Goal: Task Accomplishment & Management: Use online tool/utility

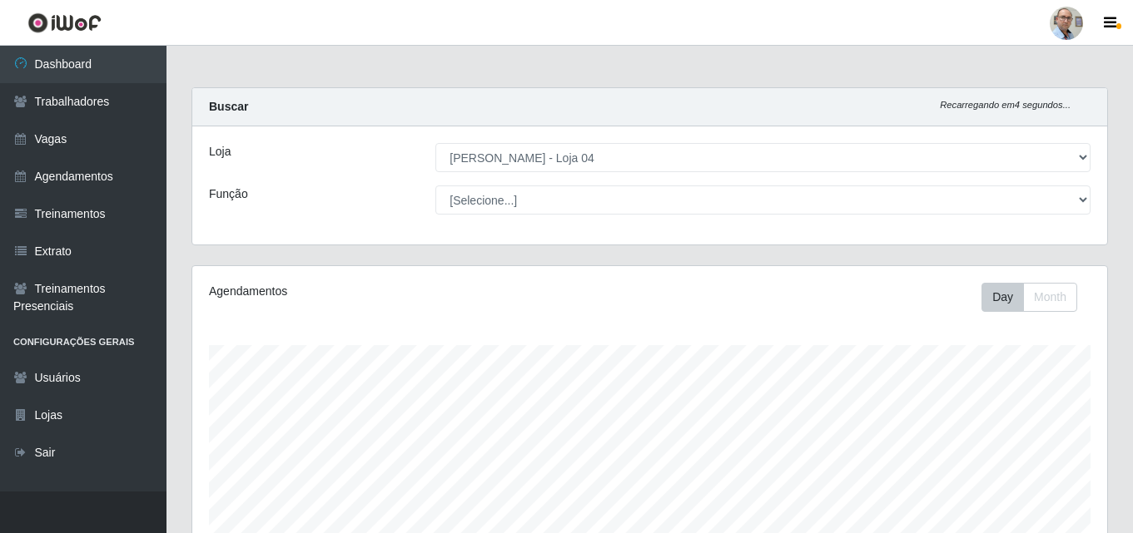
select select "251"
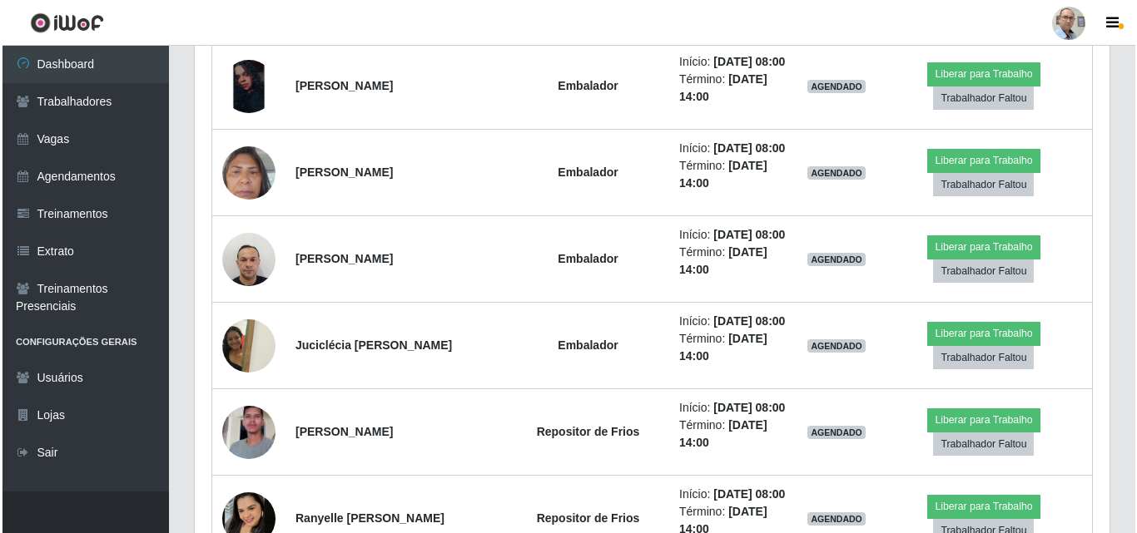
scroll to position [962, 0]
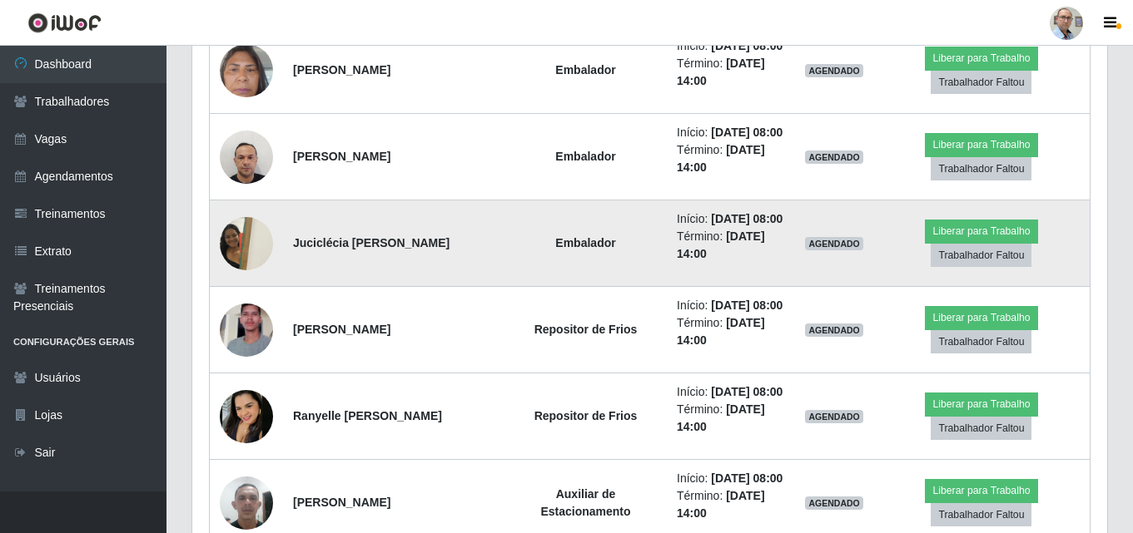
click at [246, 279] on img at bounding box center [246, 243] width 53 height 71
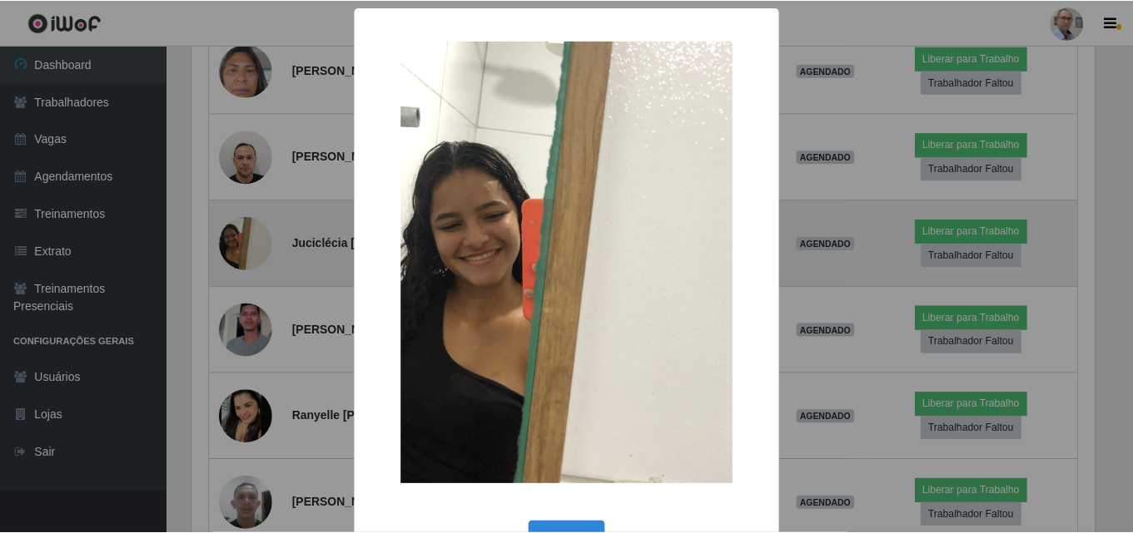
scroll to position [345, 906]
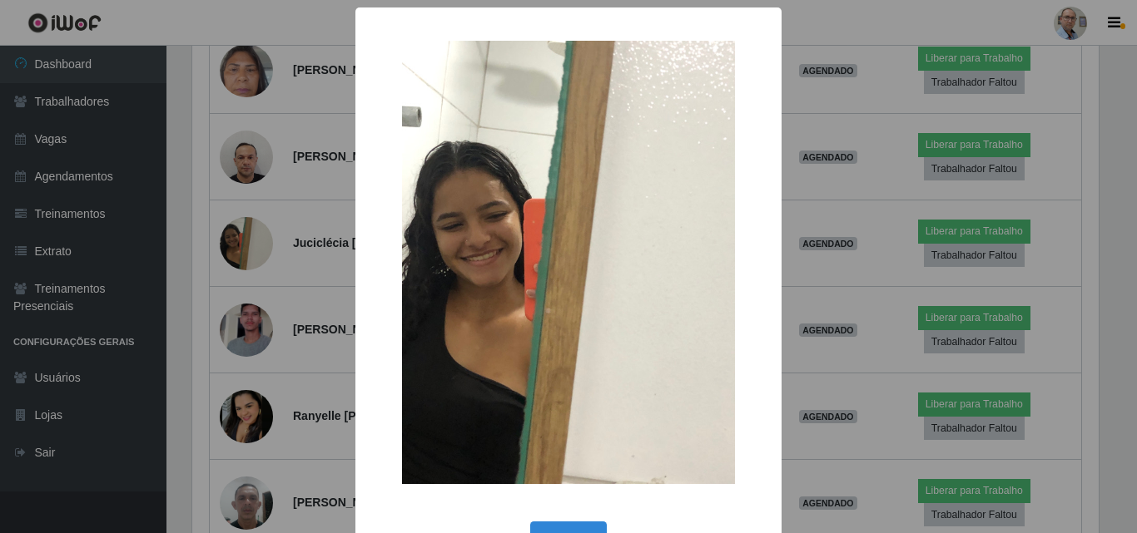
click at [285, 317] on div "× OK Cancel" at bounding box center [568, 266] width 1137 height 533
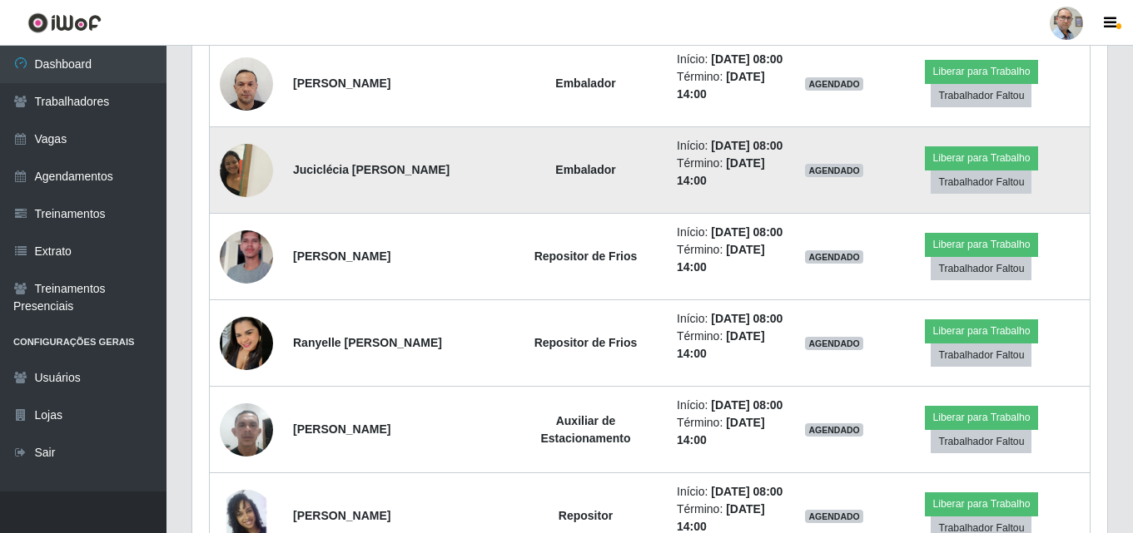
scroll to position [1128, 0]
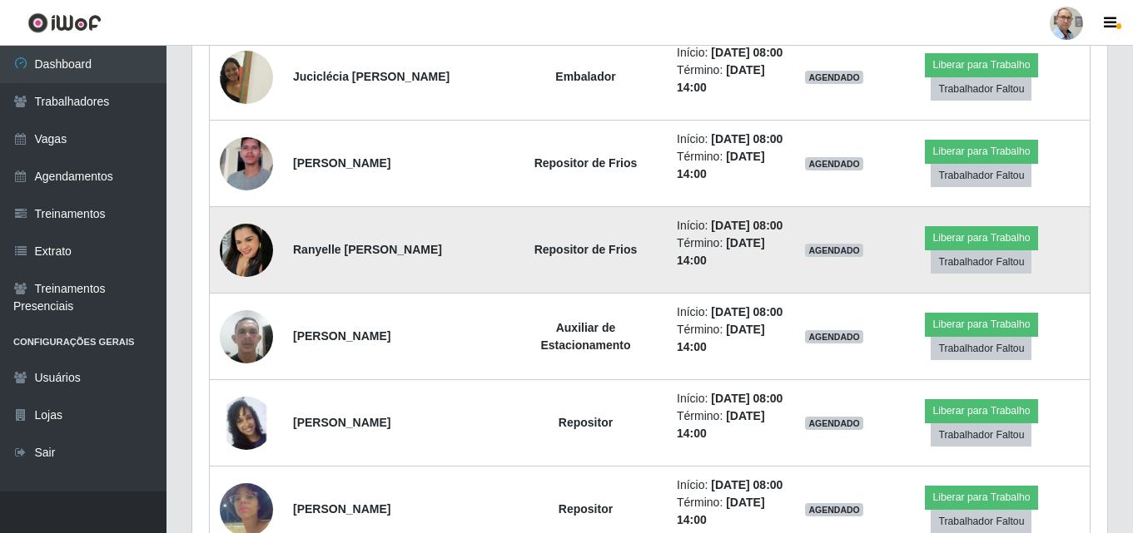
click at [244, 277] on img at bounding box center [246, 250] width 53 height 53
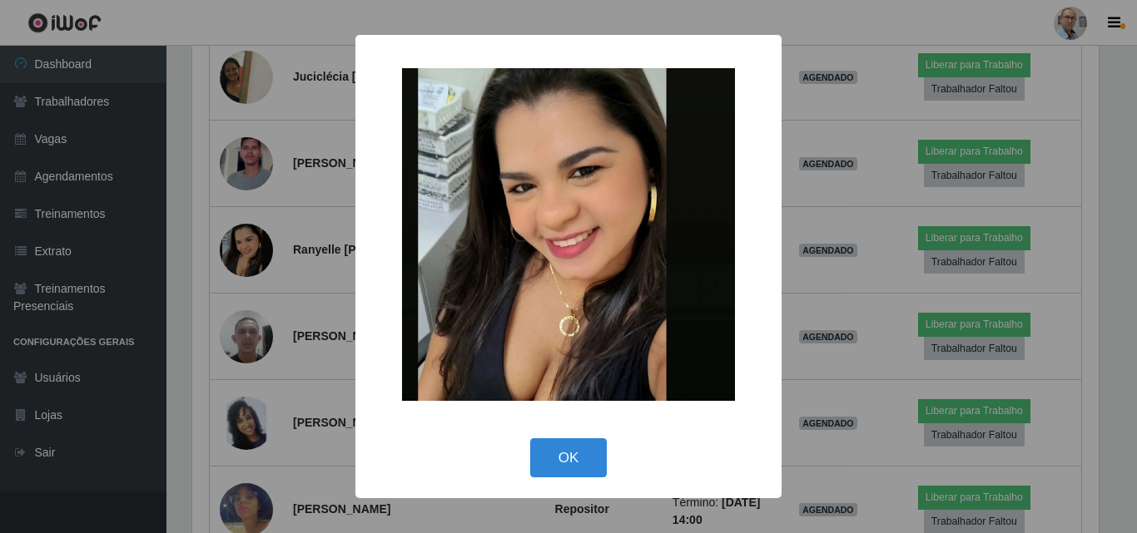
click at [297, 338] on div "× OK Cancel" at bounding box center [568, 266] width 1137 height 533
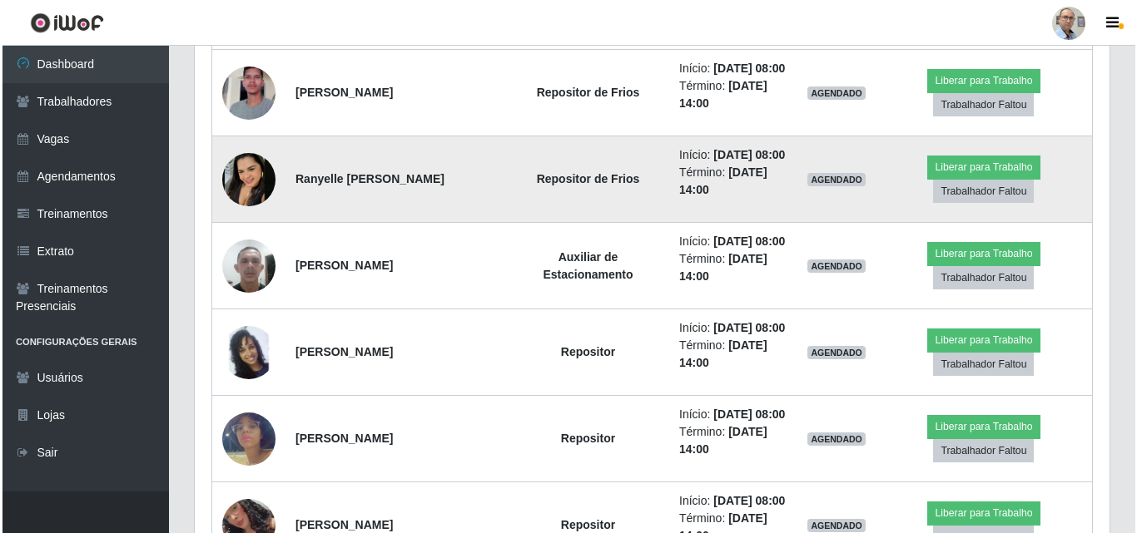
scroll to position [1295, 0]
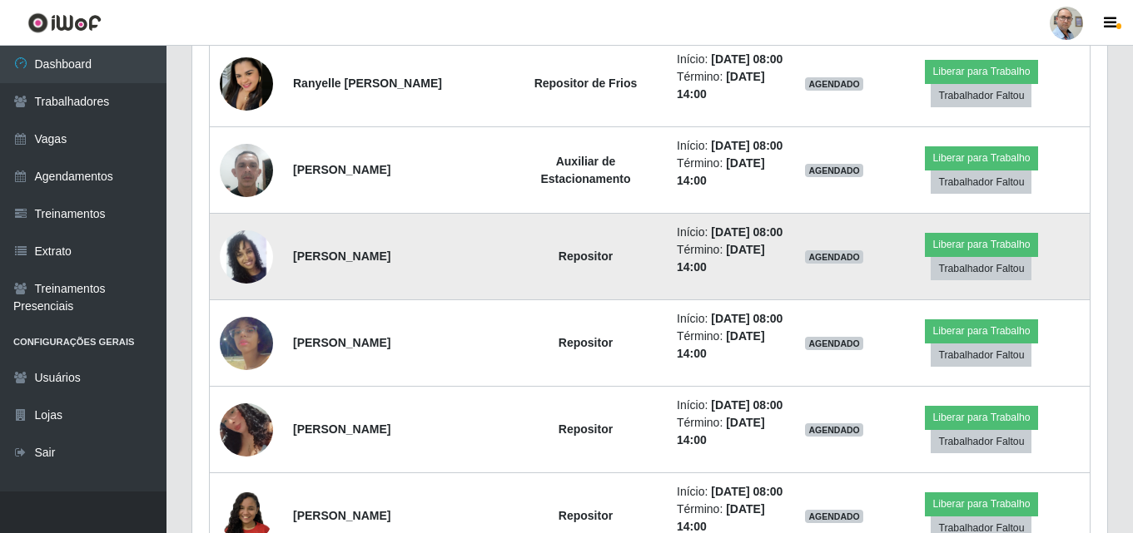
click at [264, 305] on img at bounding box center [246, 257] width 53 height 95
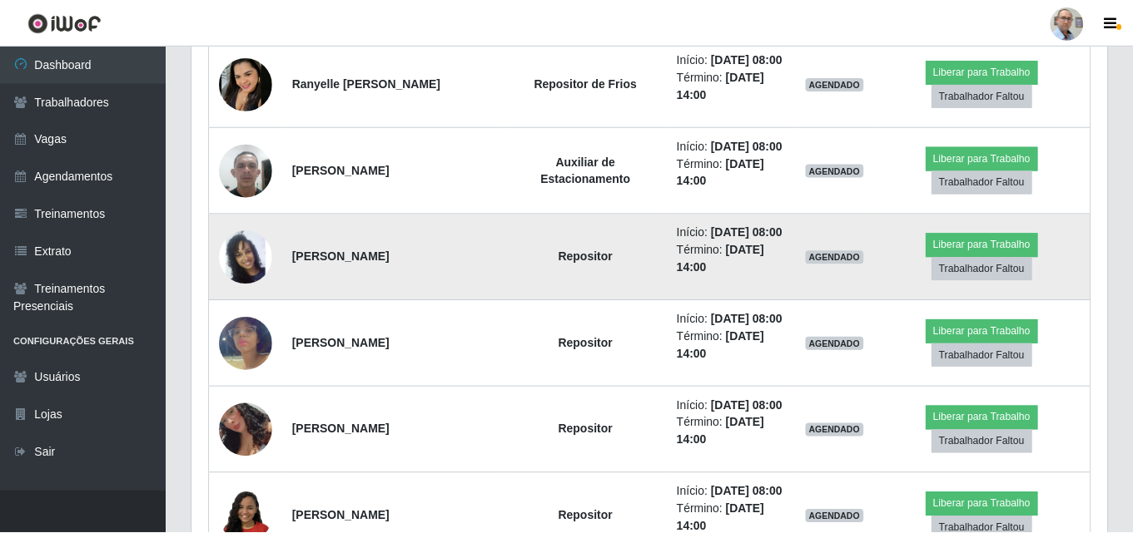
scroll to position [345, 906]
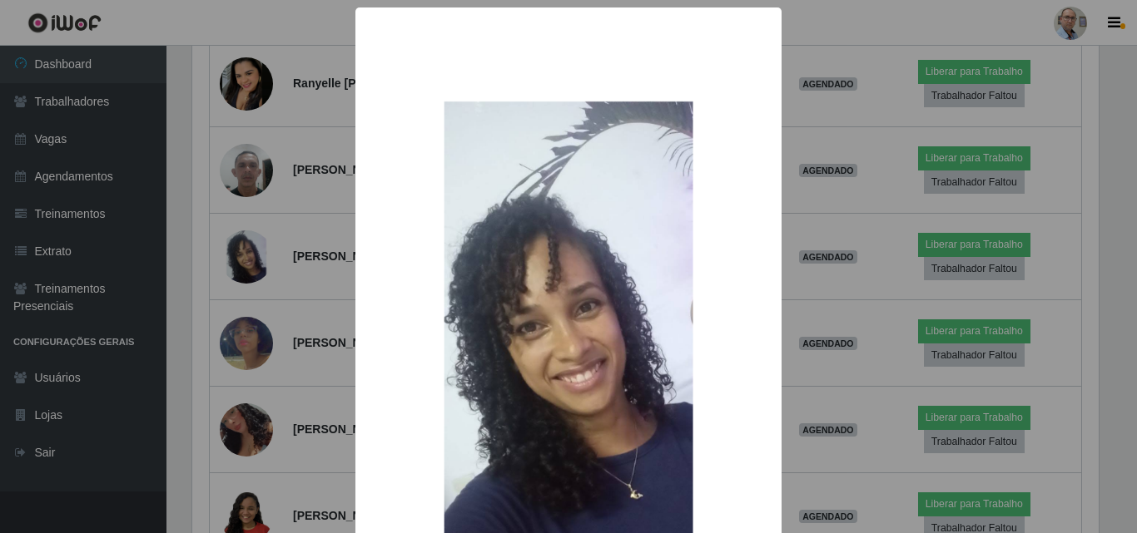
click at [320, 364] on div "× OK Cancel" at bounding box center [568, 266] width 1137 height 533
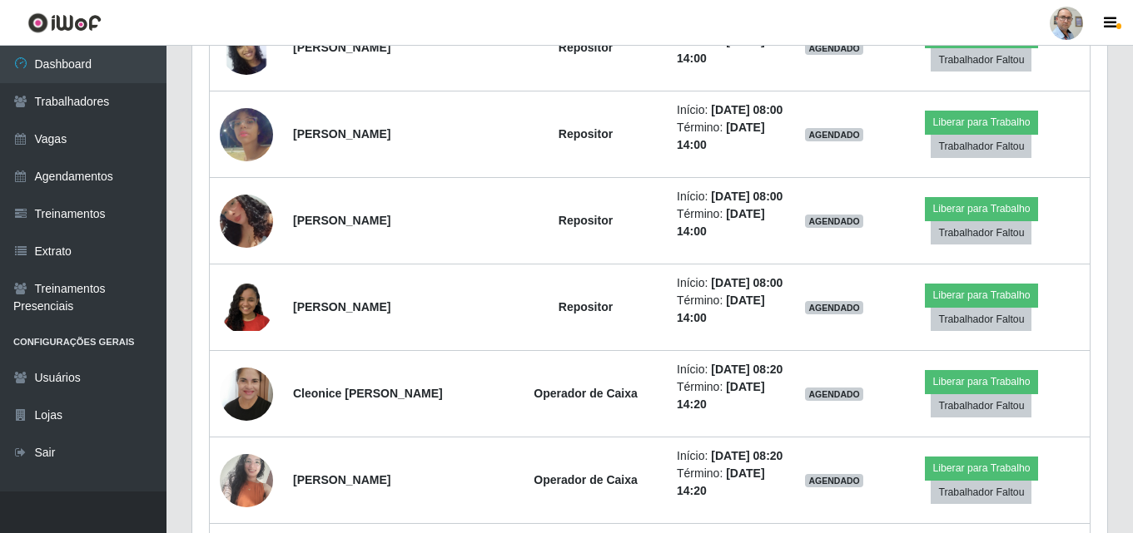
scroll to position [1545, 0]
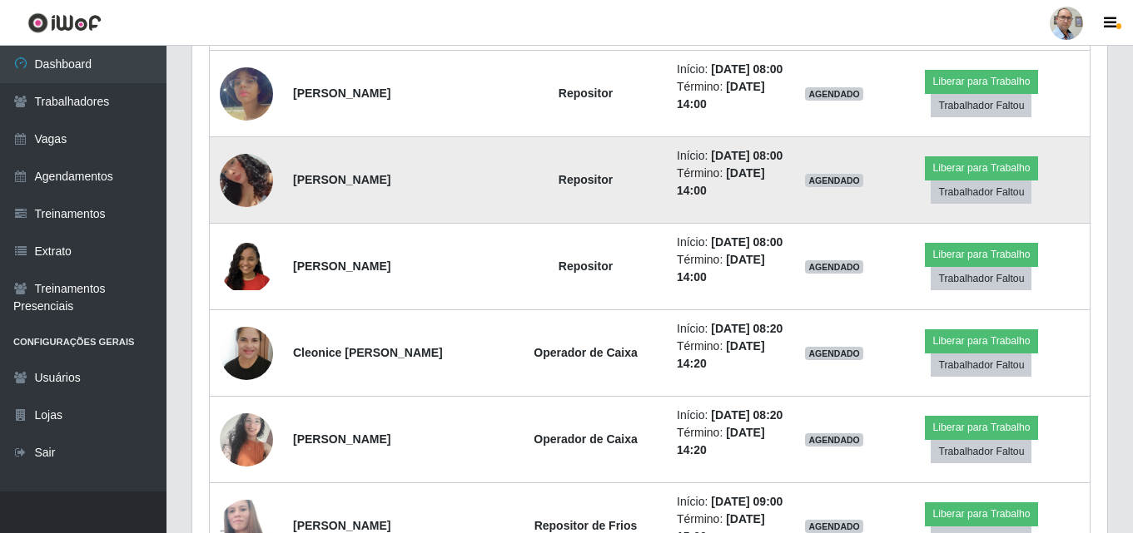
click at [241, 232] on img at bounding box center [246, 180] width 53 height 104
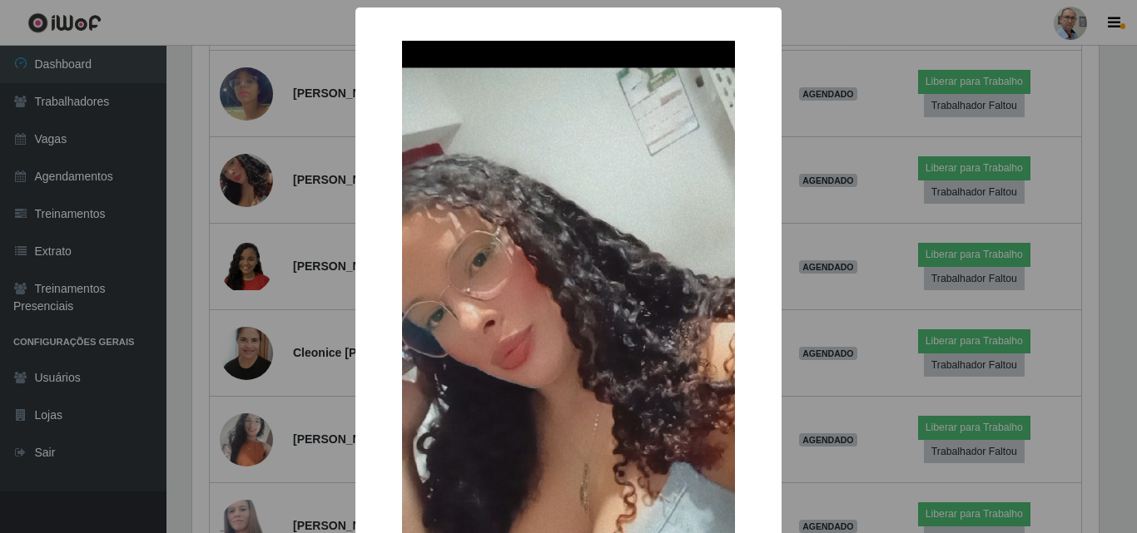
click at [316, 335] on div "× OK Cancel" at bounding box center [568, 266] width 1137 height 533
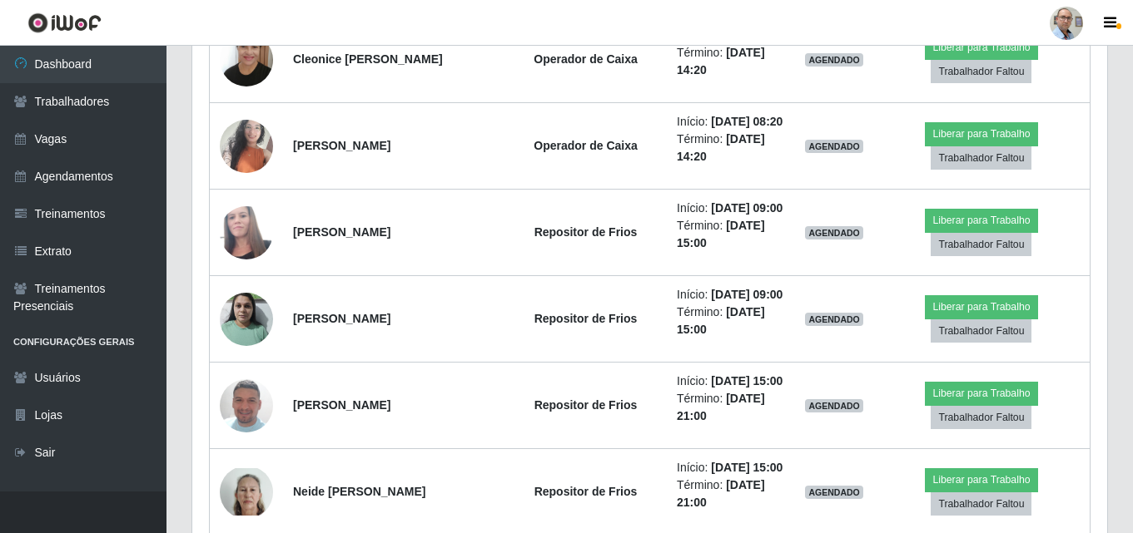
scroll to position [1877, 0]
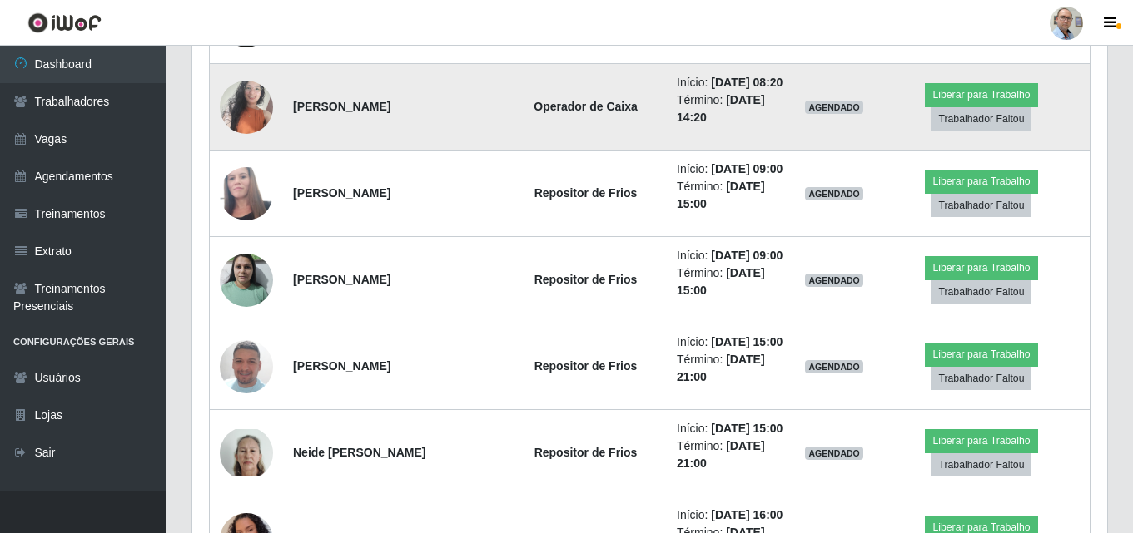
click at [253, 142] on img at bounding box center [246, 107] width 53 height 71
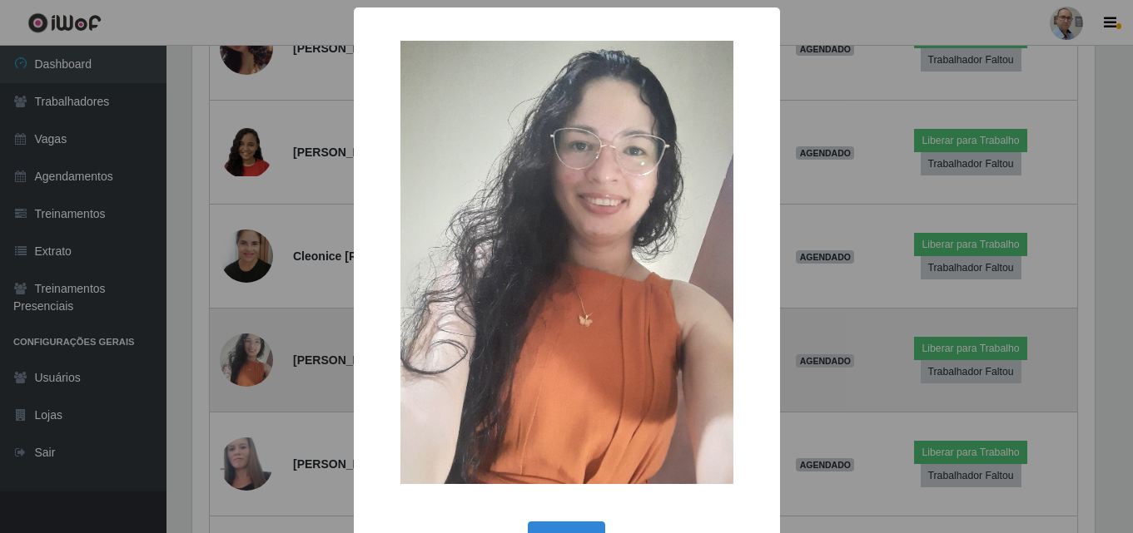
scroll to position [345, 906]
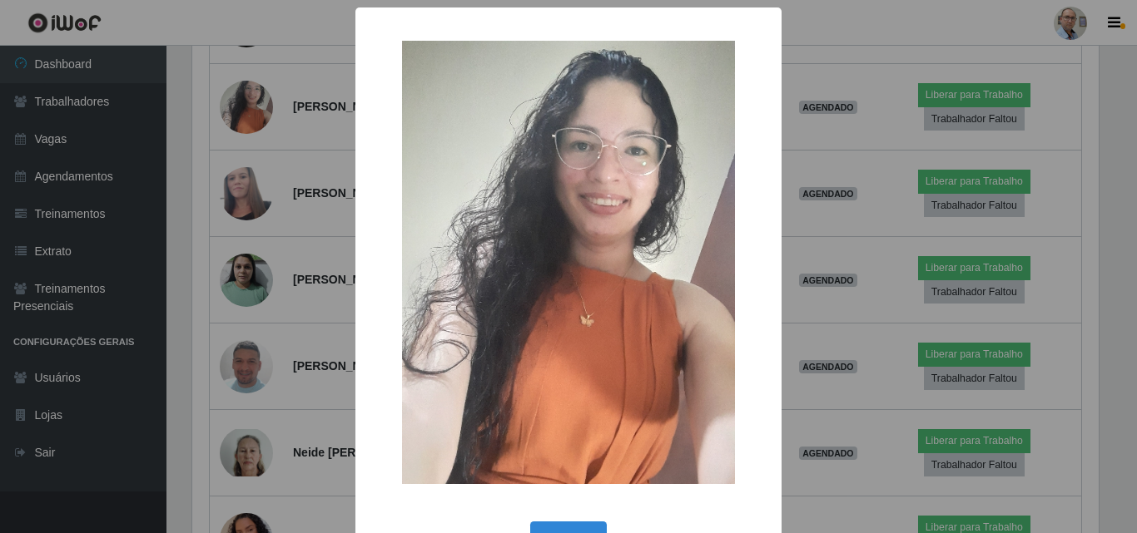
click at [316, 323] on div "× OK Cancel" at bounding box center [568, 266] width 1137 height 533
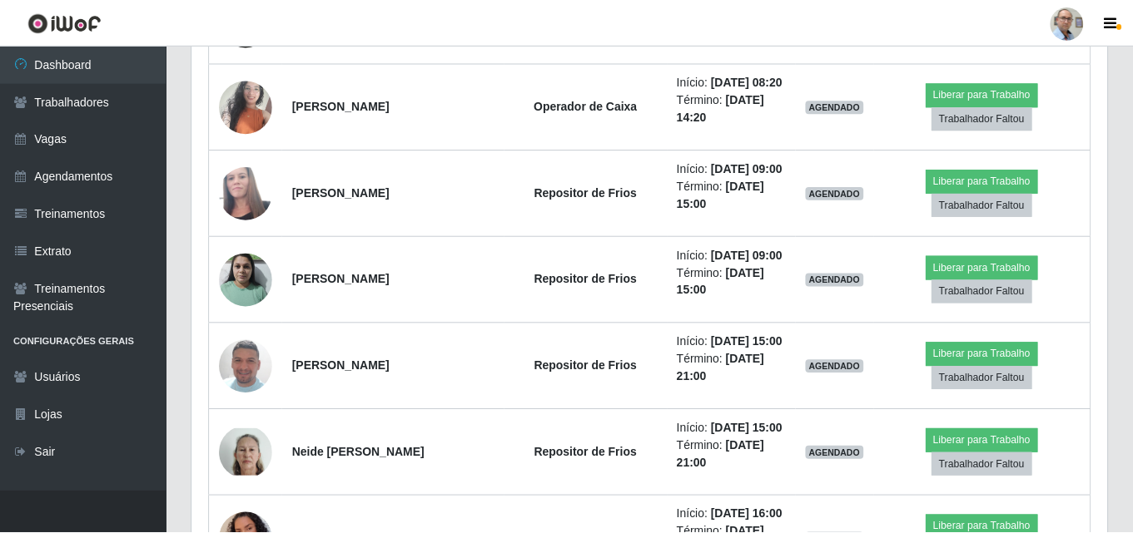
scroll to position [0, 0]
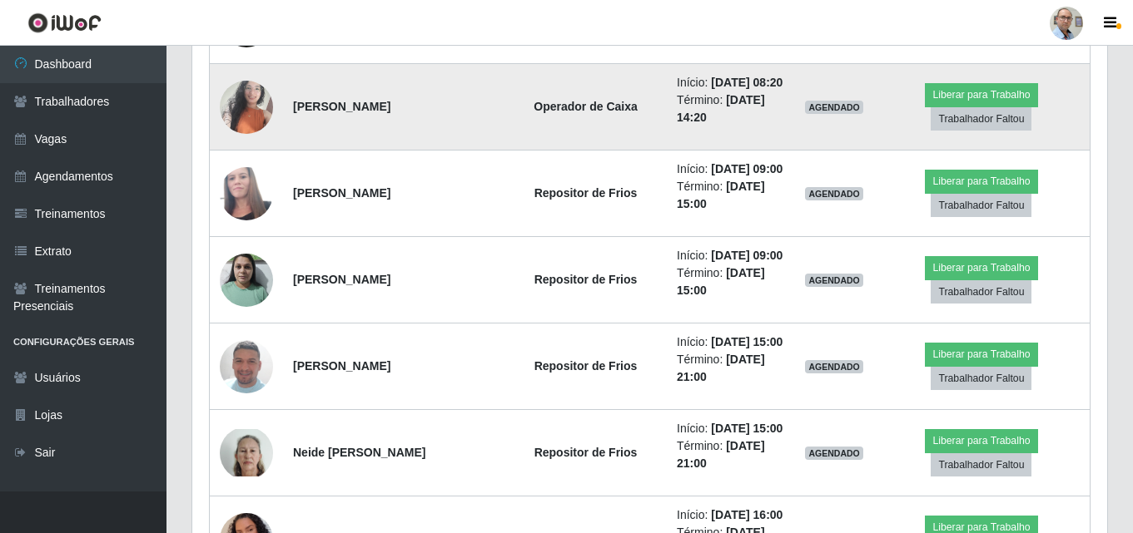
click at [242, 142] on img at bounding box center [246, 107] width 53 height 71
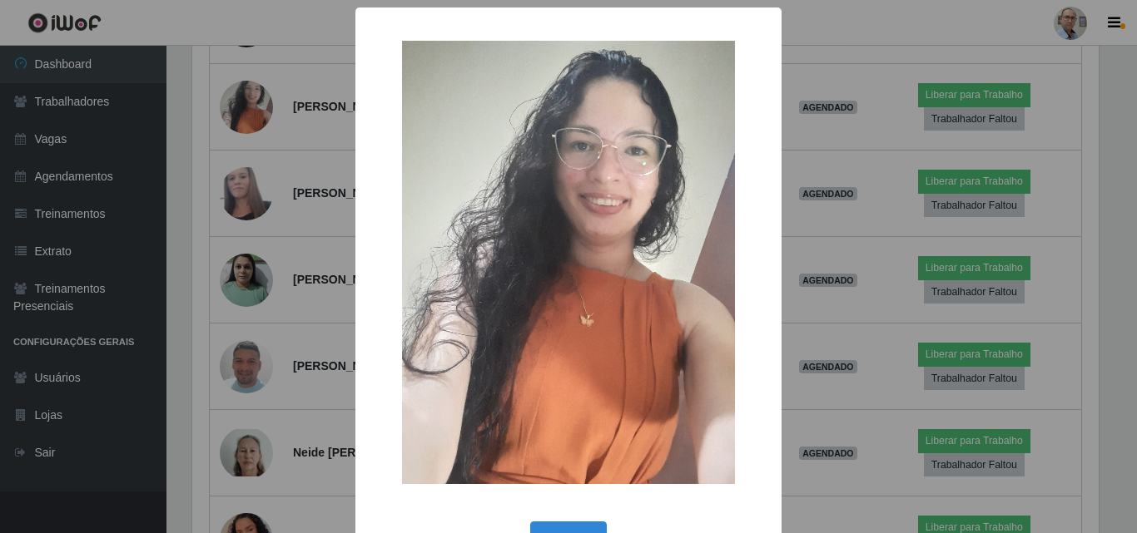
click at [292, 332] on div "× OK Cancel" at bounding box center [568, 266] width 1137 height 533
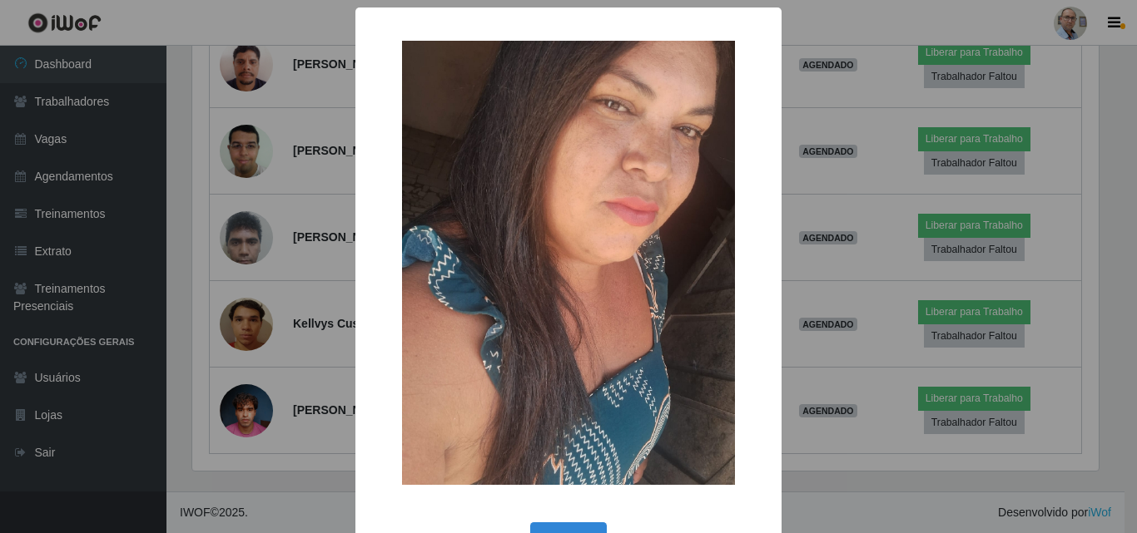
click at [290, 247] on div "× OK Cancel" at bounding box center [568, 266] width 1137 height 533
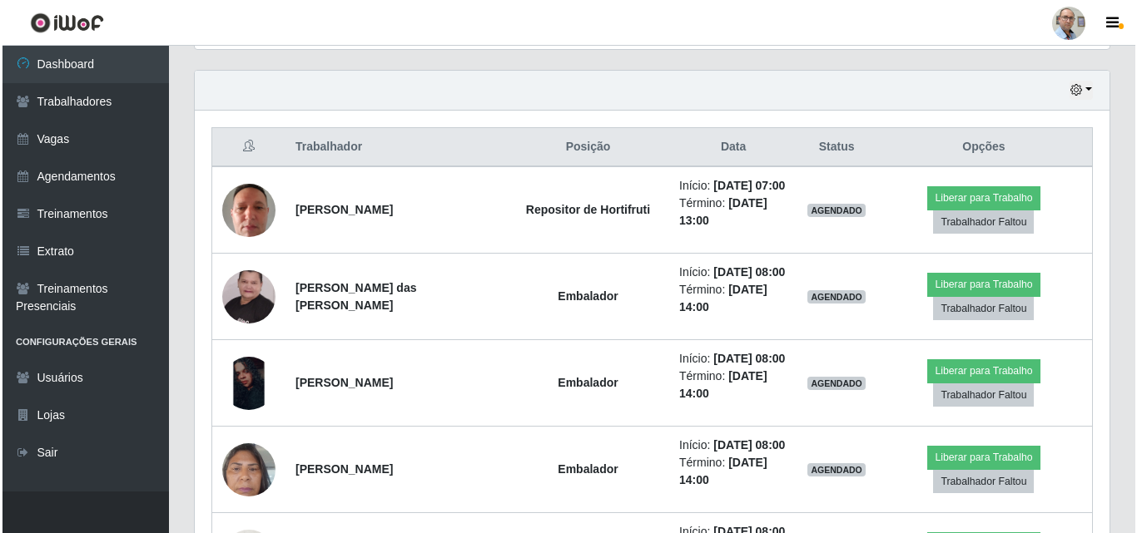
scroll to position [583, 0]
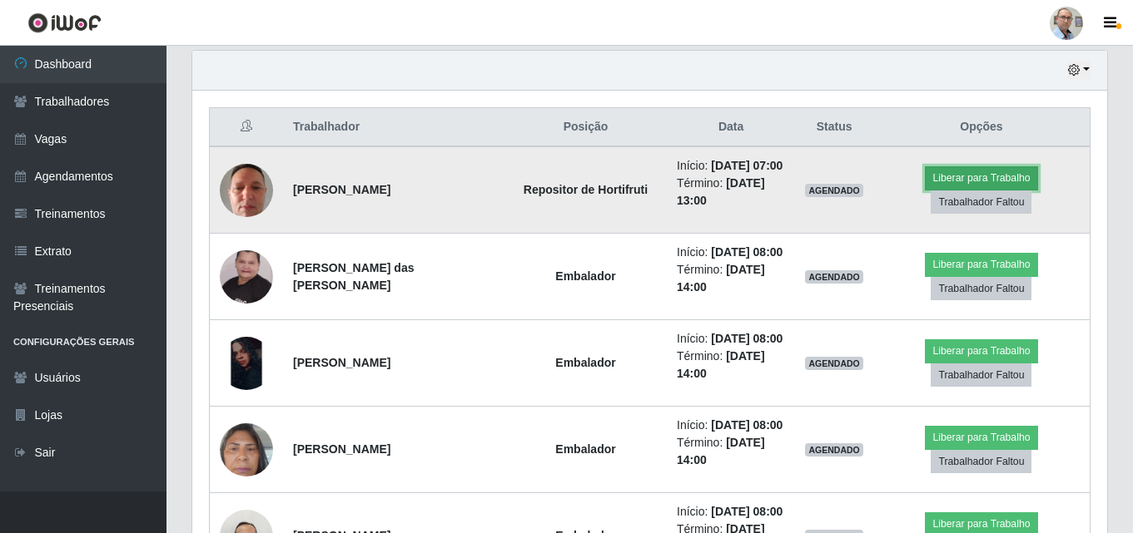
click at [987, 187] on button "Liberar para Trabalho" at bounding box center [981, 177] width 112 height 23
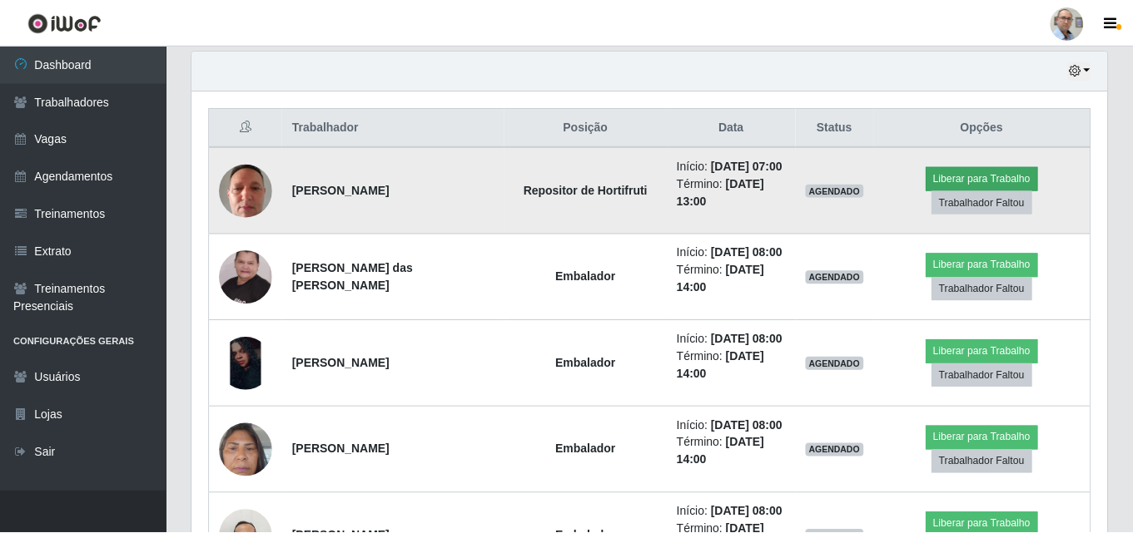
scroll to position [345, 906]
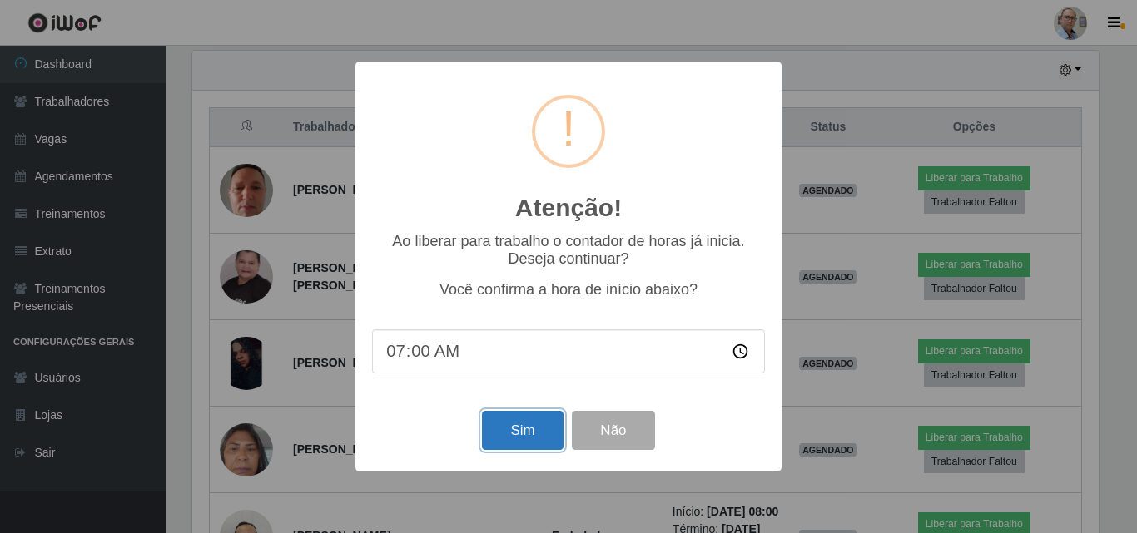
click at [534, 439] on button "Sim" at bounding box center [522, 430] width 81 height 39
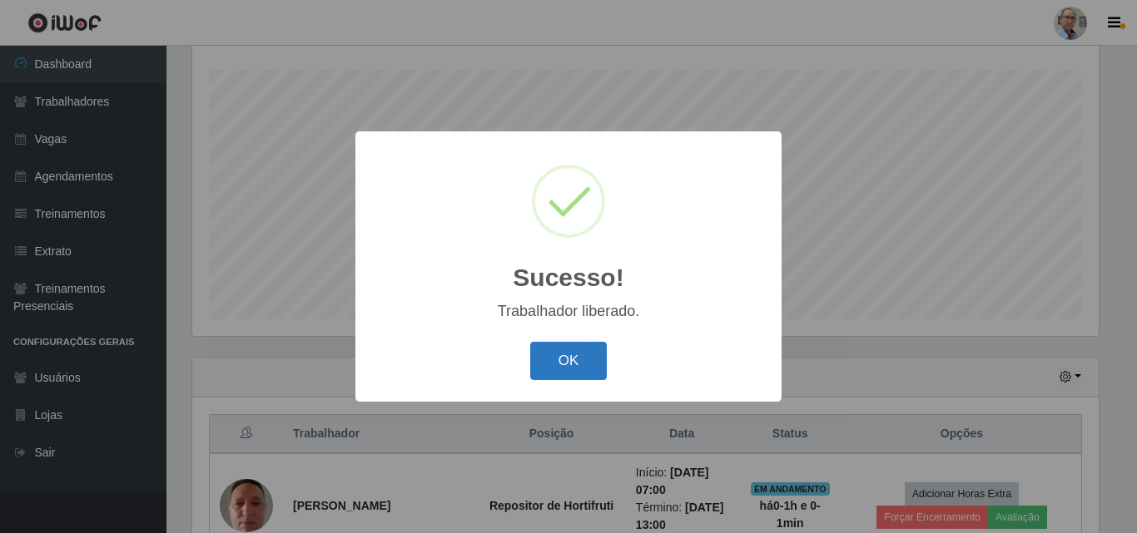
click at [584, 369] on button "OK" at bounding box center [568, 361] width 77 height 39
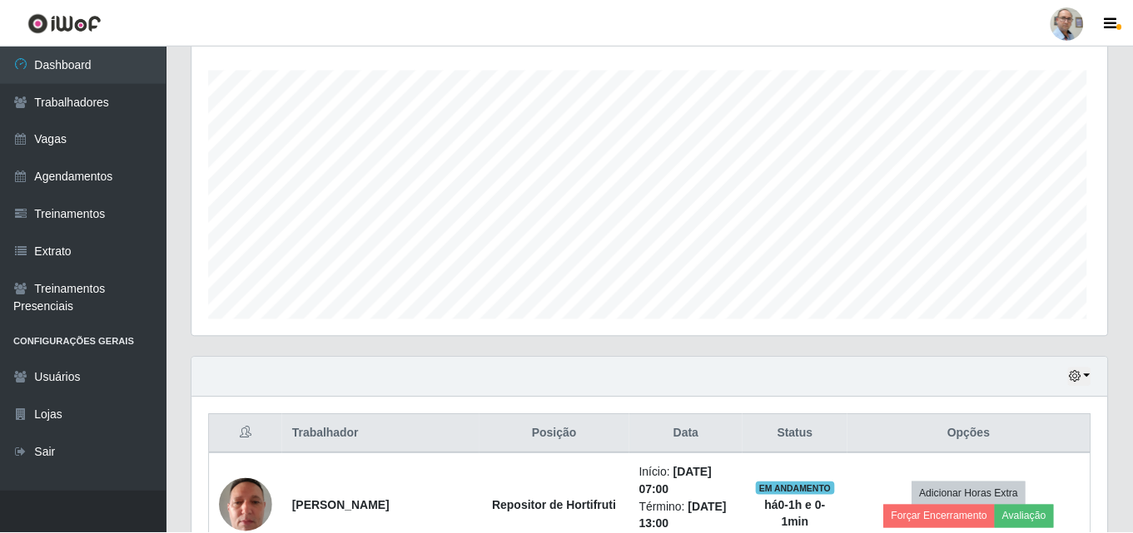
scroll to position [345, 915]
